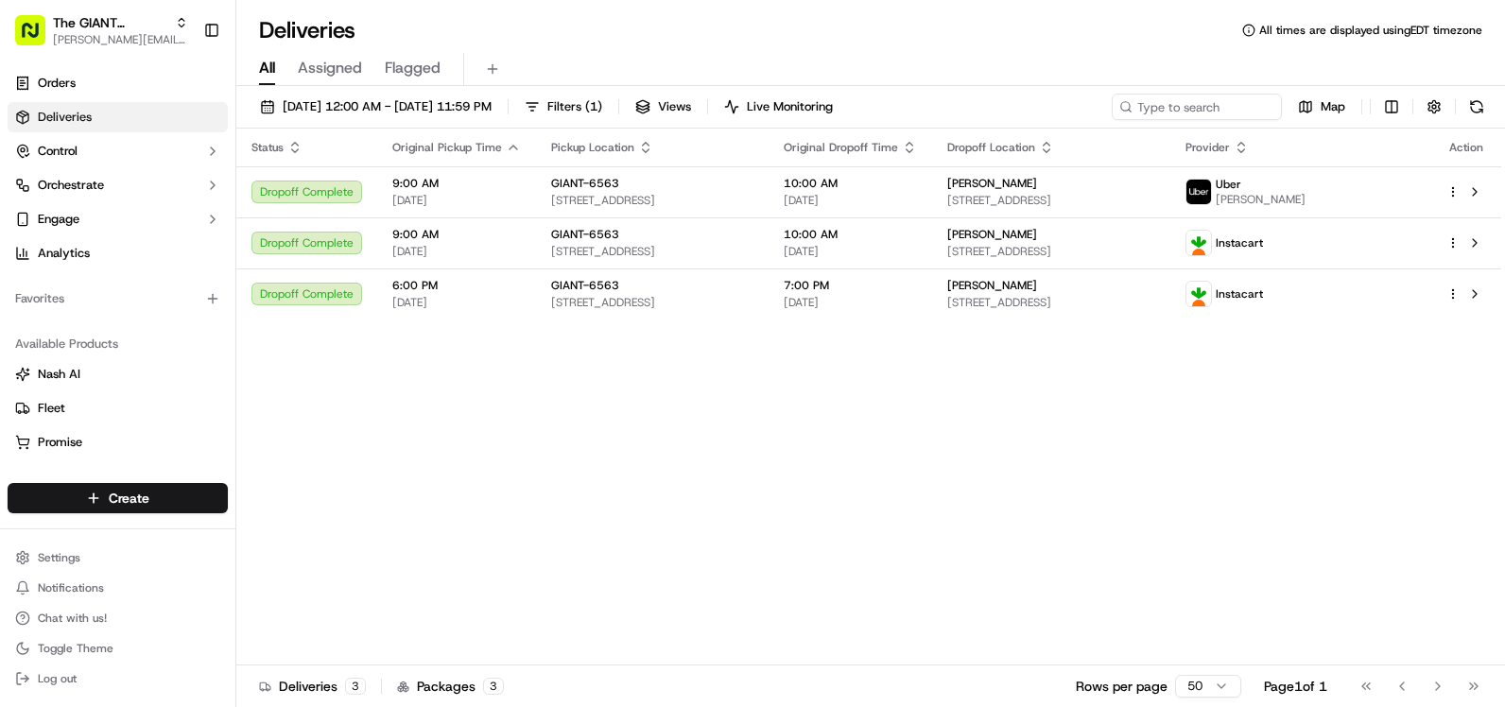
drag, startPoint x: 0, startPoint y: 0, endPoint x: 496, endPoint y: 486, distance: 694.5
click at [496, 486] on div "Status Original Pickup Time Pickup Location Original Dropoff Time Dropoff Locat…" at bounding box center [868, 397] width 1265 height 537
